Goal: Book appointment/travel/reservation

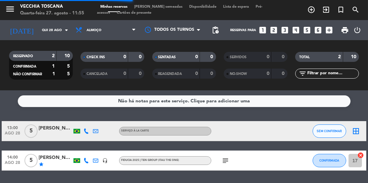
click at [236, 161] on div "subject" at bounding box center [239, 161] width 56 height 20
click at [223, 162] on icon "subject" at bounding box center [225, 161] width 8 height 8
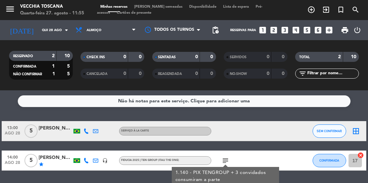
click at [65, 29] on icon "arrow_drop_down" at bounding box center [66, 30] width 8 height 8
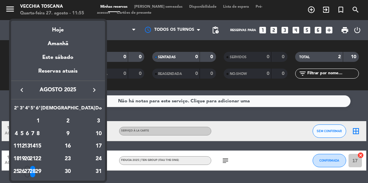
click at [41, 169] on div "29" at bounding box center [38, 171] width 5 height 11
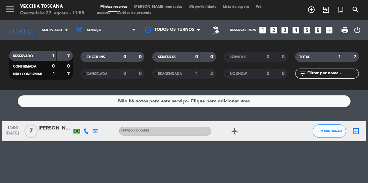
click at [63, 27] on icon "arrow_drop_down" at bounding box center [66, 30] width 8 height 8
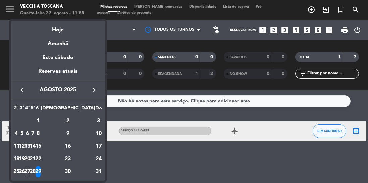
click at [78, 171] on div "30" at bounding box center [68, 171] width 49 height 11
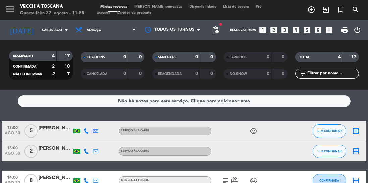
click at [62, 29] on input "Sáb 30 ago" at bounding box center [63, 30] width 49 height 10
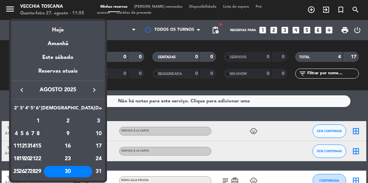
click at [97, 172] on div "31" at bounding box center [98, 171] width 7 height 11
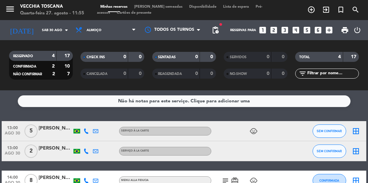
type input "[DATE]"
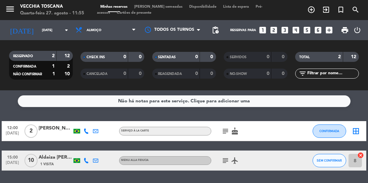
click at [223, 162] on icon "subject" at bounding box center [225, 161] width 8 height 8
